Goal: Check status: Check status

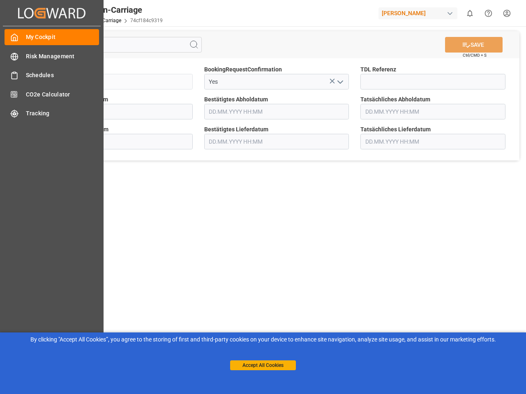
click at [263, 197] on main "SAVE Ctrl/CMD + S Sendung QKA25-010665 BookingRequestConfirmation Yes TDL Refer…" at bounding box center [277, 208] width 496 height 364
click at [0, 0] on icon "Created by potrace 1.15, written by [PERSON_NAME] [DATE]-[DATE]" at bounding box center [0, 0] width 0 height 0
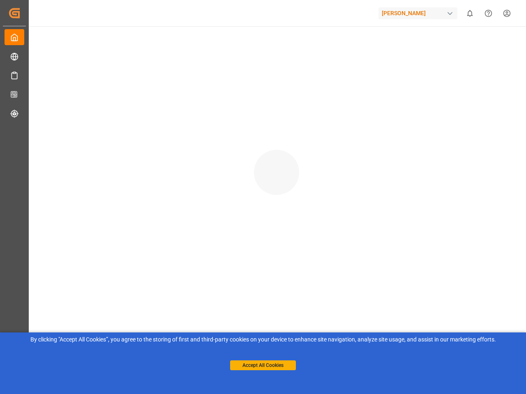
click at [419, 13] on div "[PERSON_NAME]" at bounding box center [417, 13] width 79 height 12
click at [470, 13] on html "Created by potrace 1.15, written by [PERSON_NAME] [DATE]-[DATE] Created by potr…" at bounding box center [263, 197] width 526 height 394
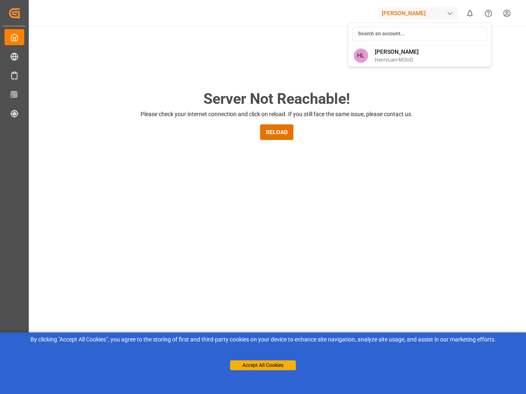
click at [488, 13] on icon "Help Center" at bounding box center [488, 13] width 9 height 9
click at [194, 45] on div "Server Not Reachable! Please check your internet connection and click on reload…" at bounding box center [276, 314] width 499 height 576
click at [474, 45] on div "Server Not Reachable! Please check your internet connection and click on reload…" at bounding box center [276, 314] width 499 height 576
click at [332, 81] on div "Server Not Reachable! Please check your internet connection and click on reload…" at bounding box center [276, 314] width 499 height 576
click at [340, 82] on div "Server Not Reachable! Please check your internet connection and click on reload…" at bounding box center [276, 314] width 499 height 576
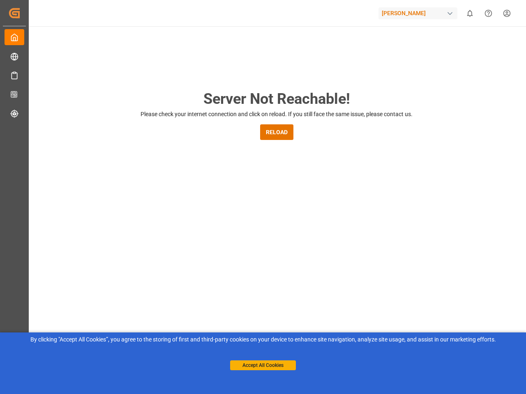
click at [263, 366] on button "Accept All Cookies" at bounding box center [263, 366] width 66 height 10
